Goal: Transaction & Acquisition: Book appointment/travel/reservation

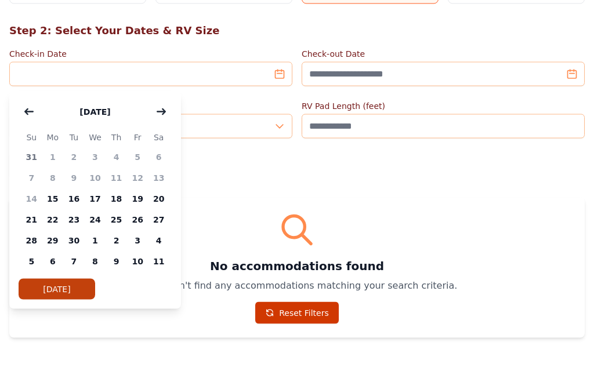
click at [168, 117] on button "button" at bounding box center [161, 111] width 21 height 23
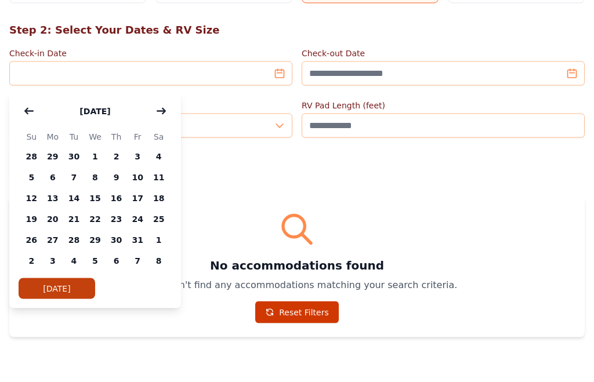
scroll to position [256, 0]
click at [137, 197] on span "17" at bounding box center [137, 198] width 21 height 21
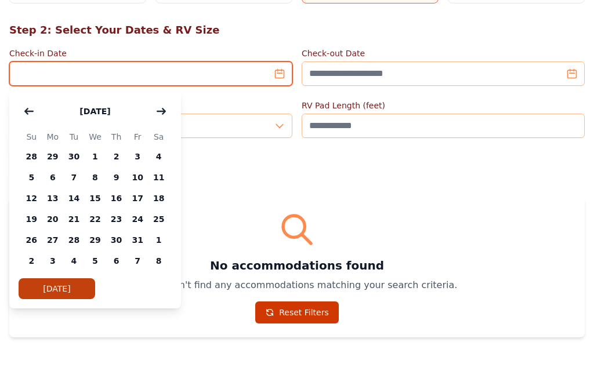
type input "**********"
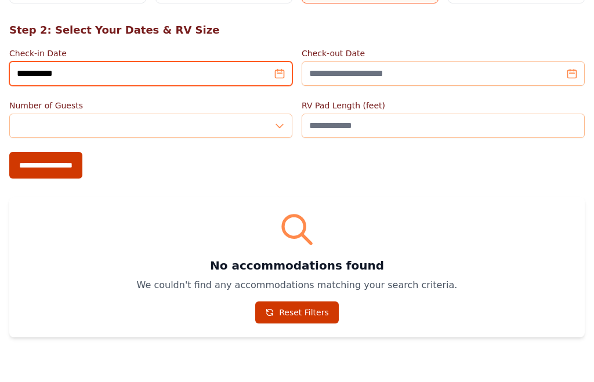
scroll to position [256, 0]
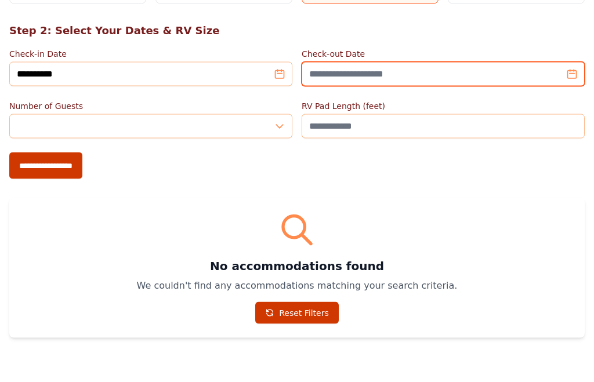
click at [465, 80] on input "Check-out Date" at bounding box center [443, 74] width 283 height 24
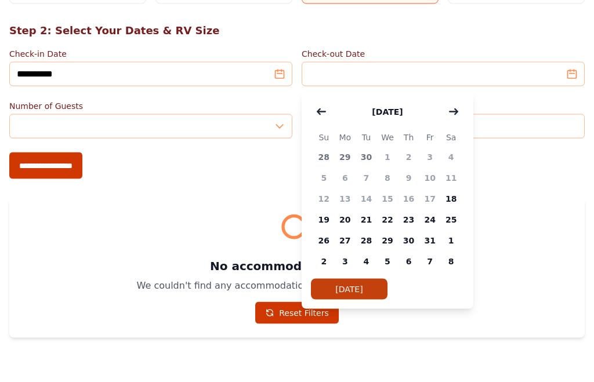
scroll to position [256, 0]
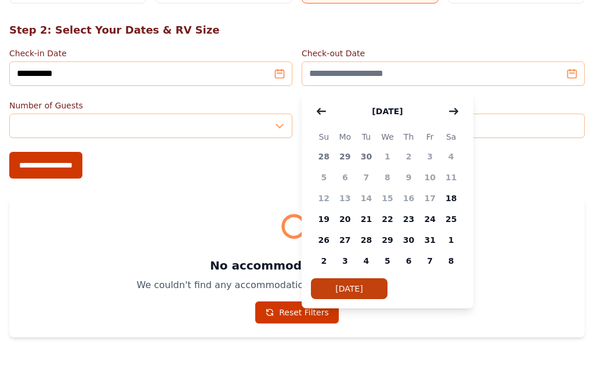
click at [327, 221] on span "19" at bounding box center [323, 219] width 21 height 21
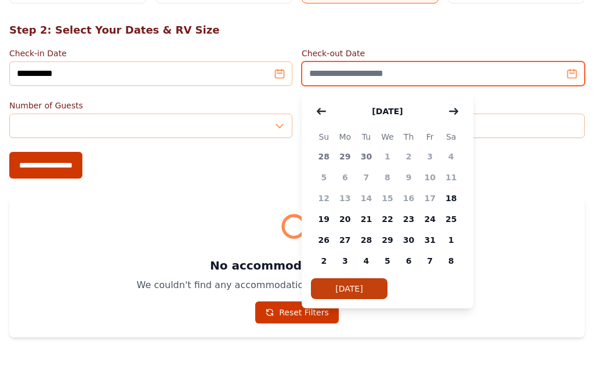
type input "**********"
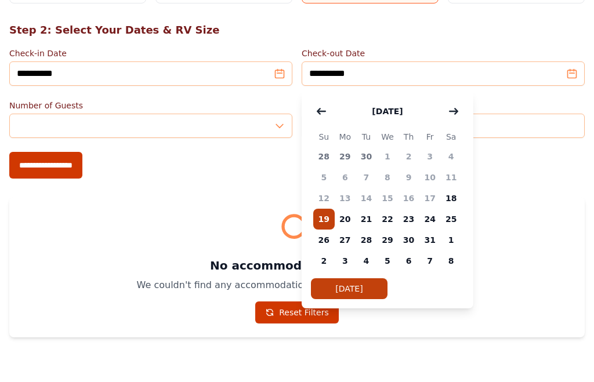
click at [328, 216] on span "19" at bounding box center [323, 219] width 21 height 21
click at [325, 220] on span "19" at bounding box center [323, 219] width 21 height 21
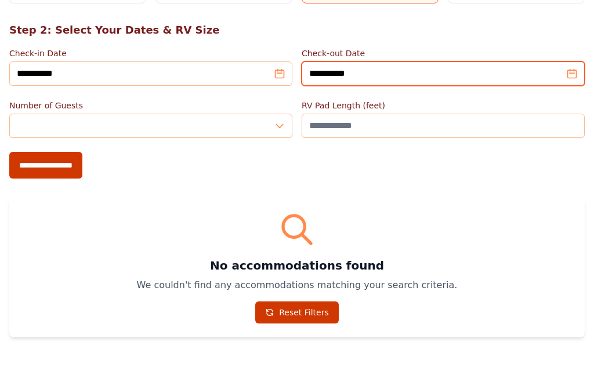
scroll to position [256, 0]
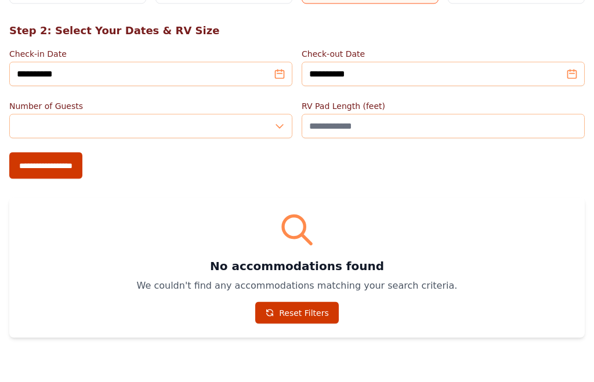
click at [547, 52] on label "Check-out Date" at bounding box center [443, 54] width 283 height 12
click at [547, 62] on input "**********" at bounding box center [443, 74] width 283 height 24
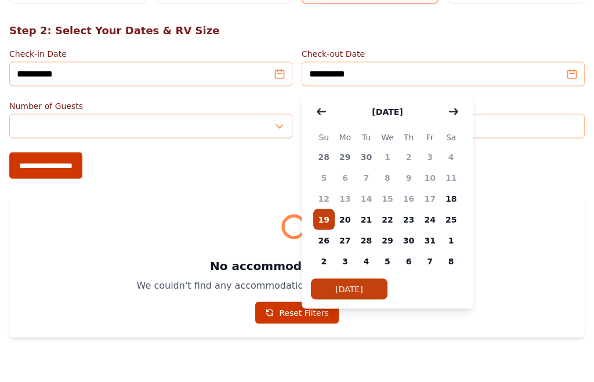
scroll to position [256, 0]
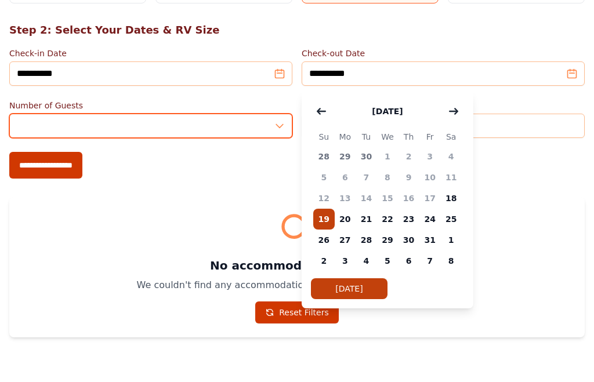
click at [268, 128] on input "*" at bounding box center [150, 126] width 283 height 24
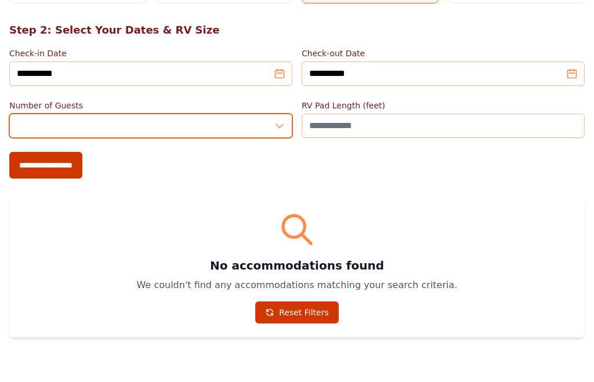
scroll to position [256, 0]
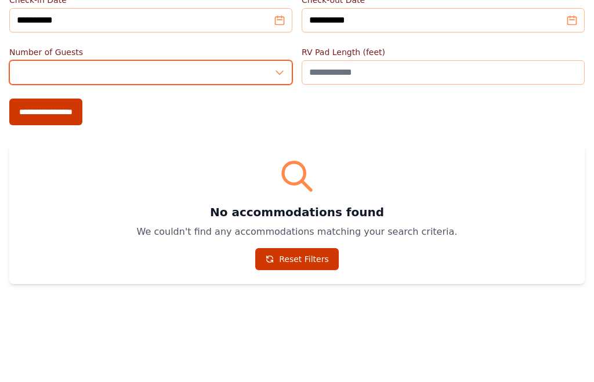
type input "*"
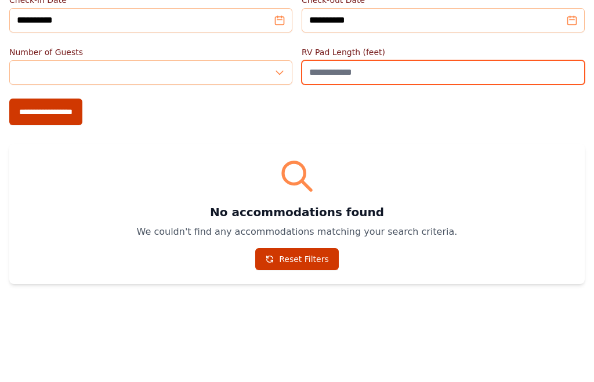
click at [368, 114] on input "**" at bounding box center [443, 126] width 283 height 24
type input "**"
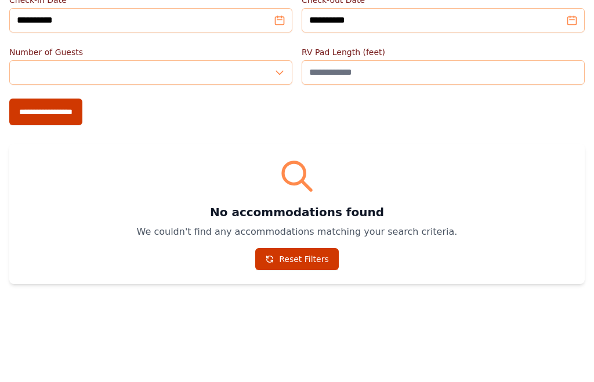
click at [76, 153] on input "**********" at bounding box center [45, 166] width 73 height 27
type input "**********"
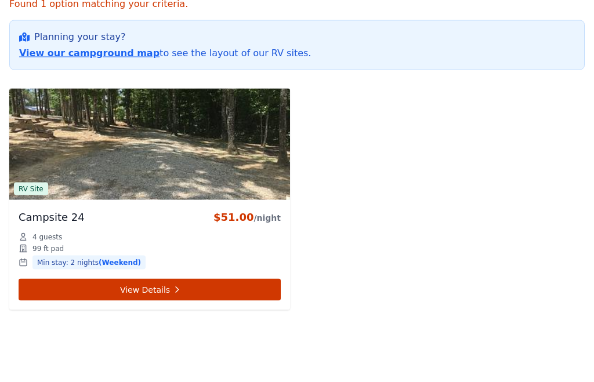
scroll to position [568, 0]
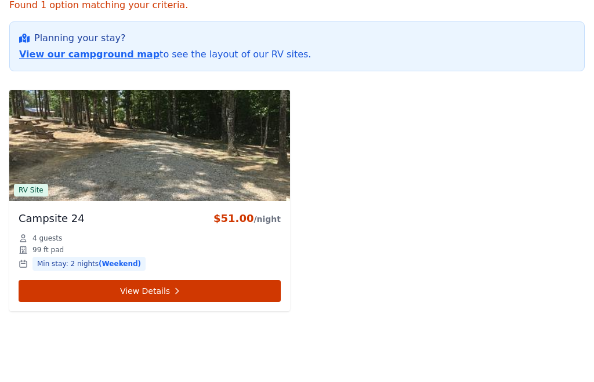
click at [248, 160] on img at bounding box center [149, 145] width 281 height 111
click at [197, 291] on link "View Details" at bounding box center [150, 291] width 262 height 22
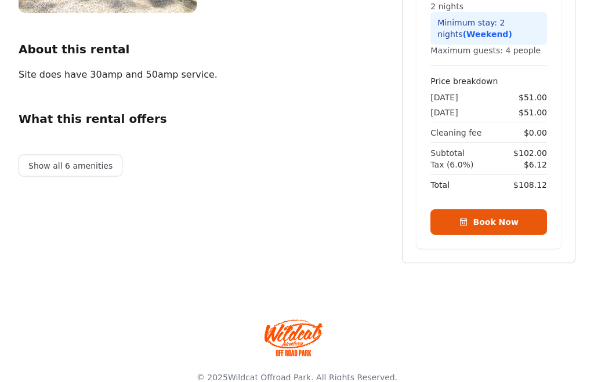
scroll to position [260, 0]
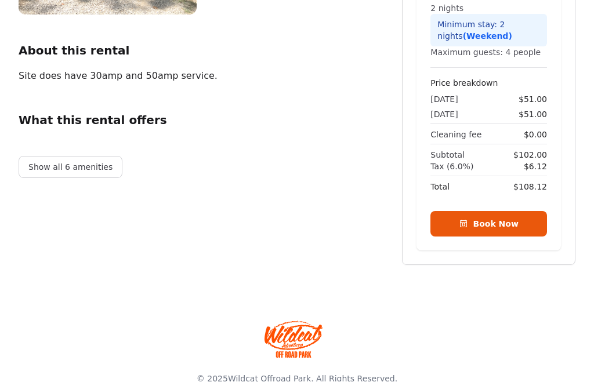
click at [498, 234] on button "Book Now" at bounding box center [489, 225] width 117 height 26
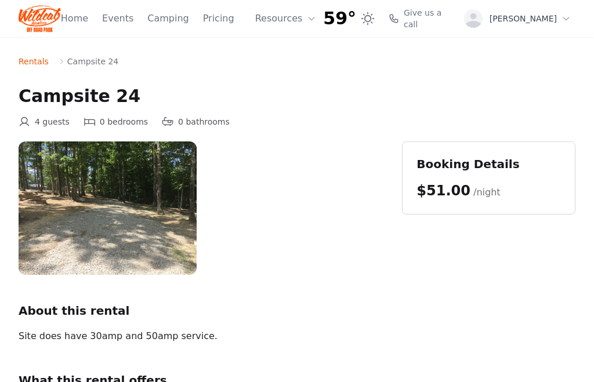
click at [439, 21] on span "Give us a call" at bounding box center [428, 18] width 49 height 23
click at [43, 274] on img at bounding box center [108, 208] width 178 height 133
click at [439, 14] on span "Give us a call" at bounding box center [428, 18] width 49 height 23
click at [432, 21] on span "Give us a call" at bounding box center [428, 18] width 49 height 23
click at [88, 20] on link "Home" at bounding box center [74, 19] width 27 height 14
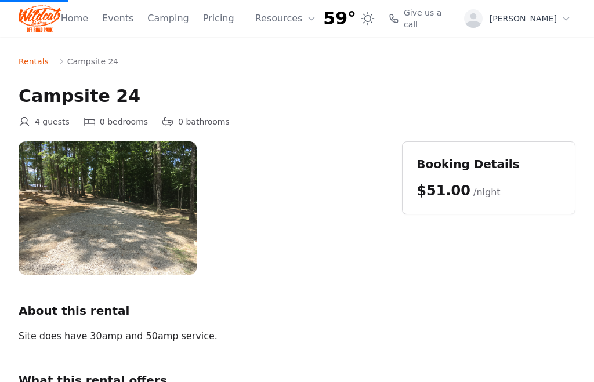
click at [453, 14] on span "Give us a call" at bounding box center [428, 18] width 49 height 23
click at [88, 20] on link "Home" at bounding box center [74, 19] width 27 height 14
click at [88, 16] on link "Home" at bounding box center [74, 19] width 27 height 14
click at [552, 26] on div "[PERSON_NAME]" at bounding box center [517, 18] width 107 height 19
